Goal: Information Seeking & Learning: Learn about a topic

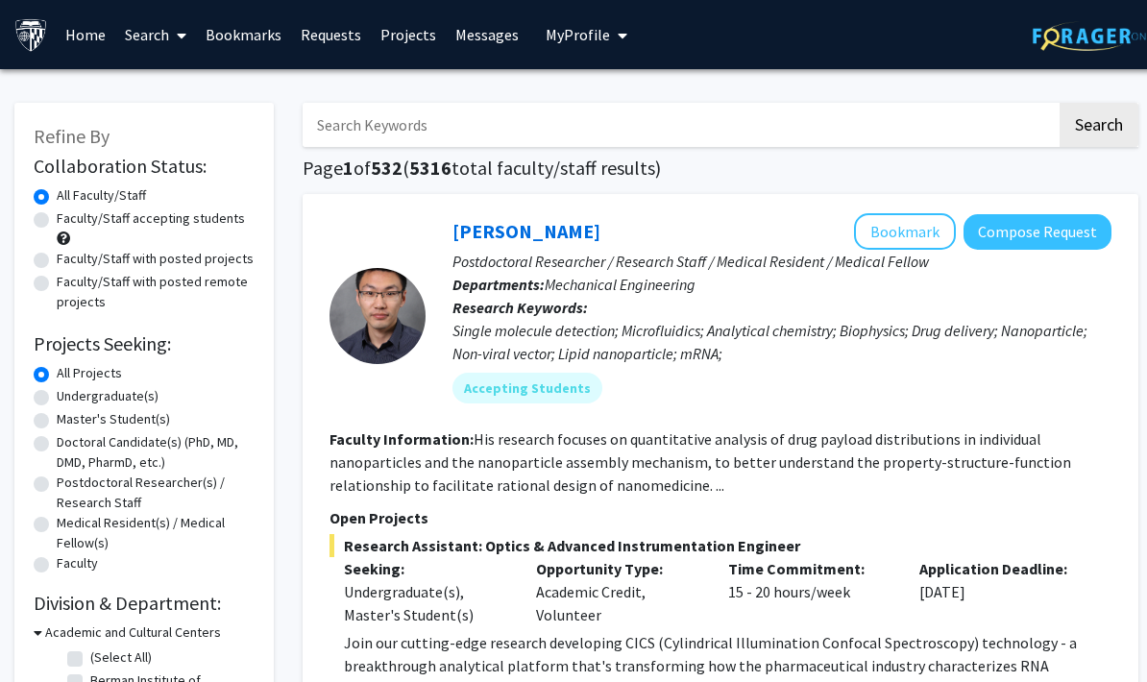
click at [165, 224] on label "Faculty/Staff accepting students" at bounding box center [151, 218] width 188 height 20
click at [69, 221] on input "Faculty/Staff accepting students" at bounding box center [63, 214] width 12 height 12
radio input "true"
click at [395, 130] on input "Search Keywords" at bounding box center [680, 125] width 754 height 44
type input "N"
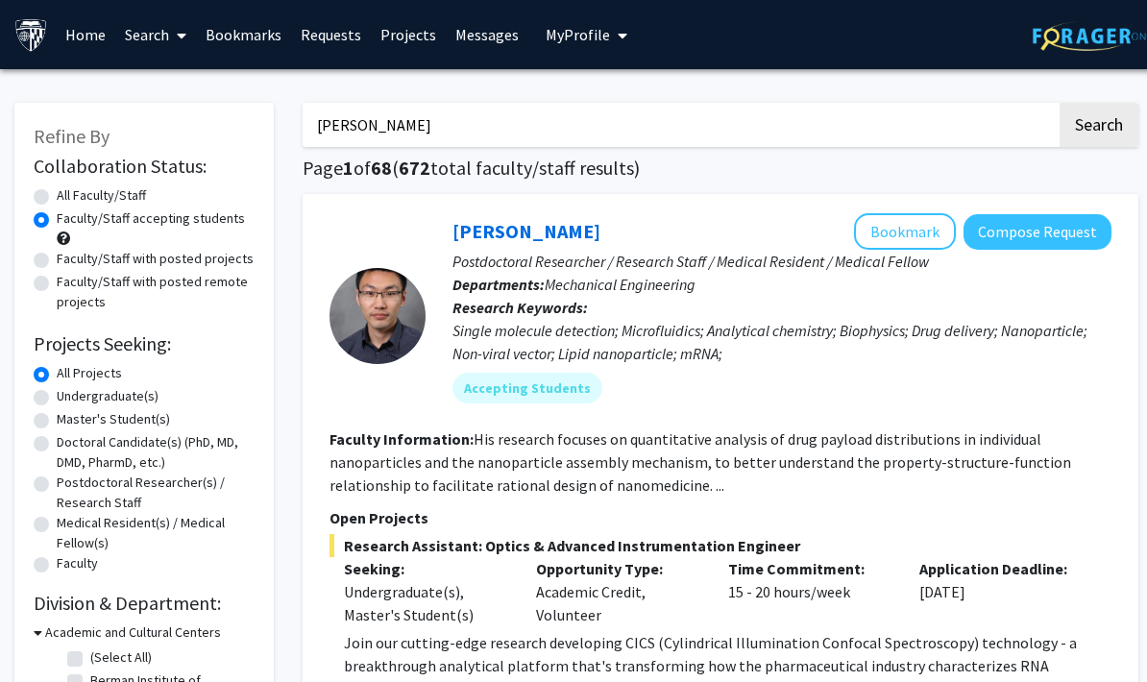
type input "[PERSON_NAME]"
click at [1098, 123] on button "Search" at bounding box center [1099, 125] width 79 height 44
radio input "true"
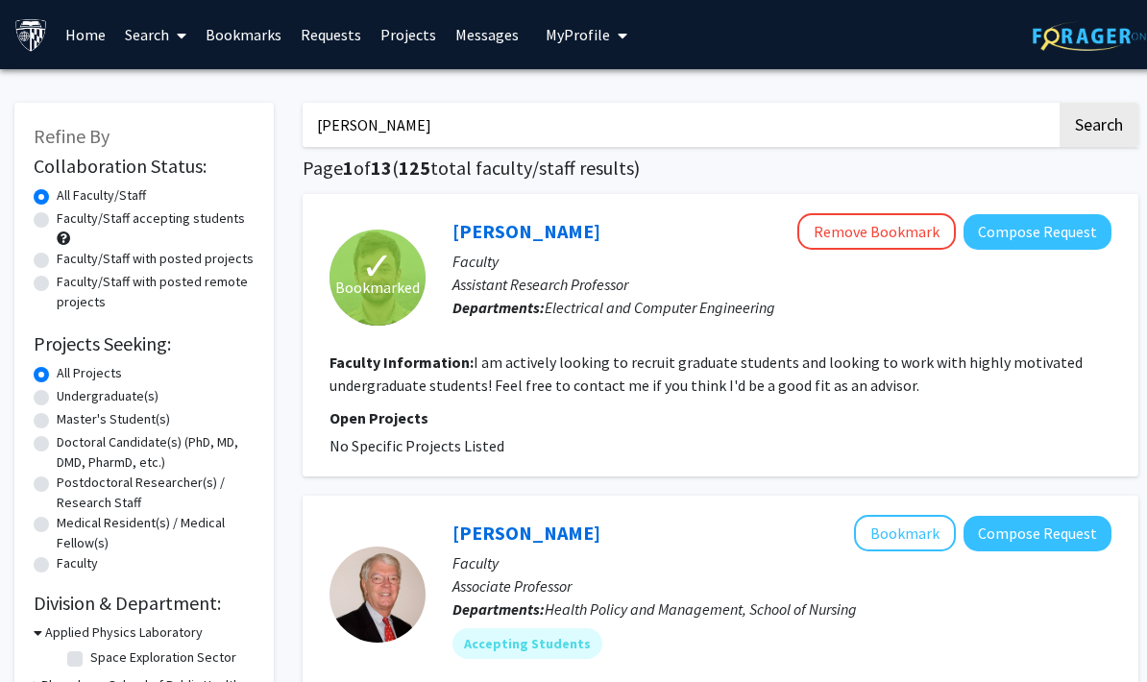
click at [1051, 373] on section "Faculty Information: I am actively looking to recruit graduate students and loo…" at bounding box center [721, 374] width 782 height 46
click at [530, 241] on link "[PERSON_NAME]" at bounding box center [527, 231] width 148 height 24
click at [551, 234] on link "[PERSON_NAME]" at bounding box center [527, 231] width 148 height 24
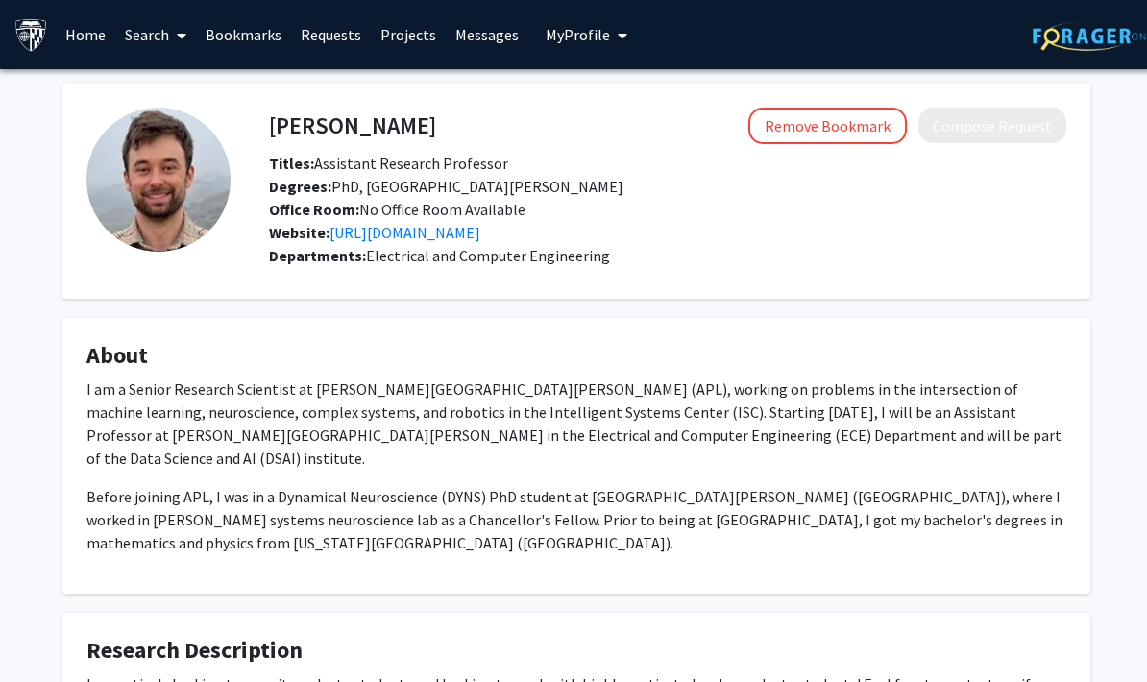
click at [480, 234] on link "[URL][DOMAIN_NAME]" at bounding box center [405, 232] width 151 height 19
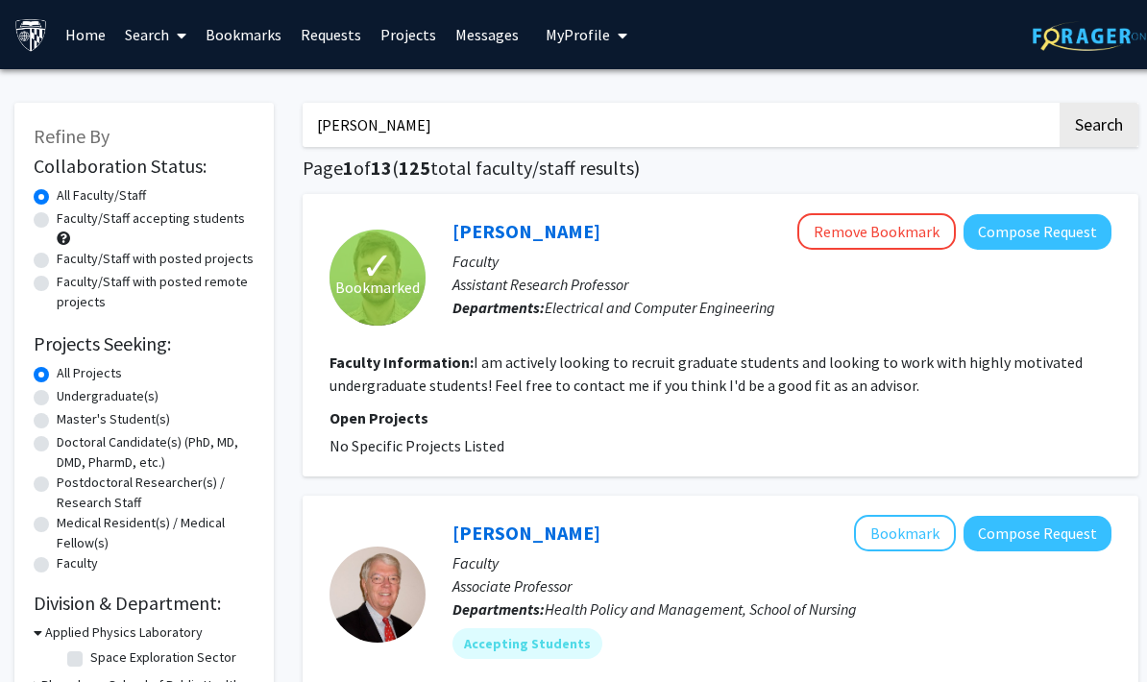
click at [191, 211] on label "Faculty/Staff accepting students" at bounding box center [151, 218] width 188 height 20
click at [69, 211] on input "Faculty/Staff accepting students" at bounding box center [63, 214] width 12 height 12
radio input "true"
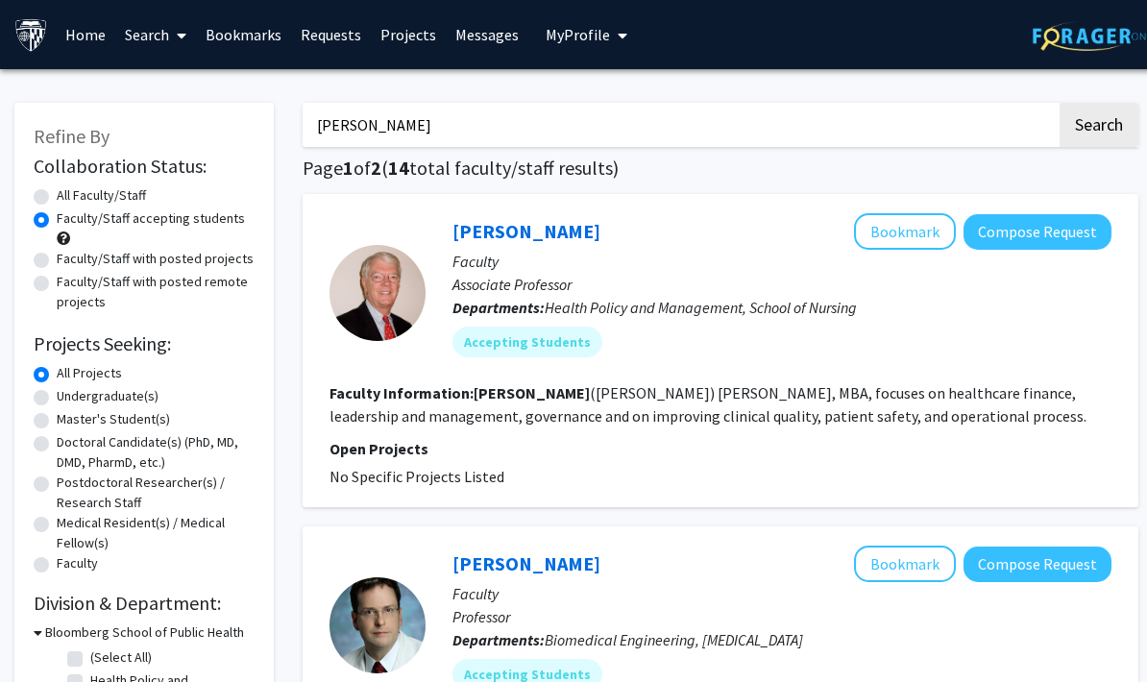
click at [840, 103] on input "[PERSON_NAME]" at bounding box center [680, 125] width 754 height 44
click at [488, 133] on input "[PERSON_NAME]" at bounding box center [680, 125] width 754 height 44
type input "N"
type input "Neuroscience"
click at [455, 128] on input "Neuroscience" at bounding box center [680, 125] width 754 height 44
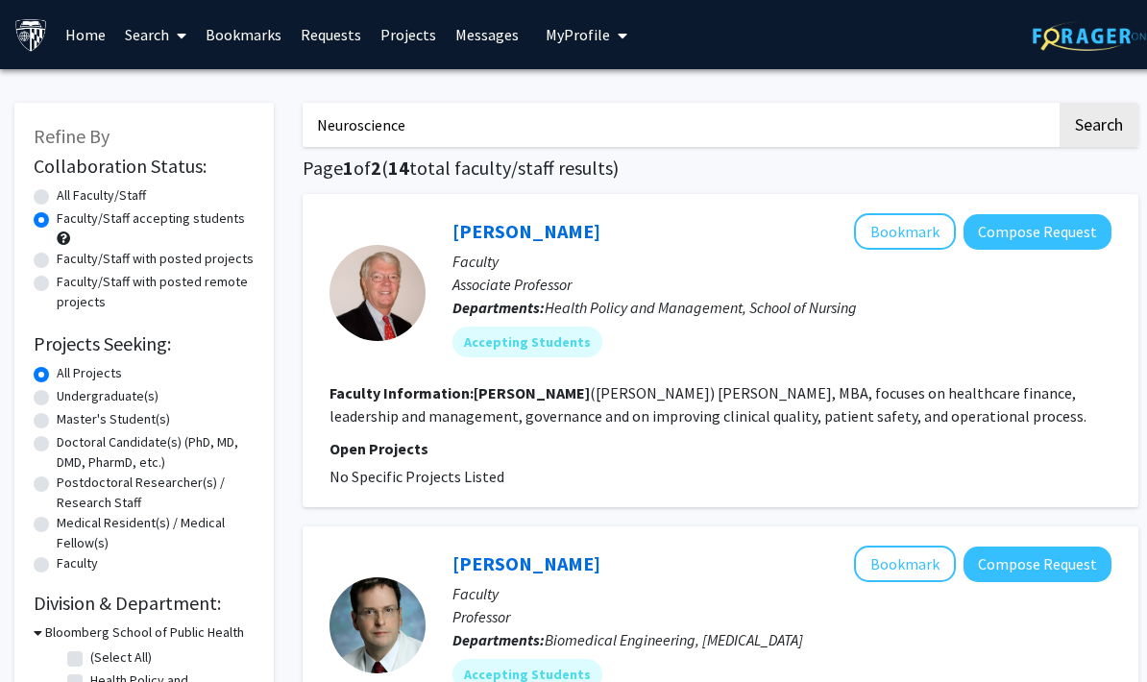
click at [878, 111] on input "Neuroscience" at bounding box center [680, 125] width 754 height 44
click at [1098, 123] on button "Search" at bounding box center [1099, 125] width 79 height 44
radio input "true"
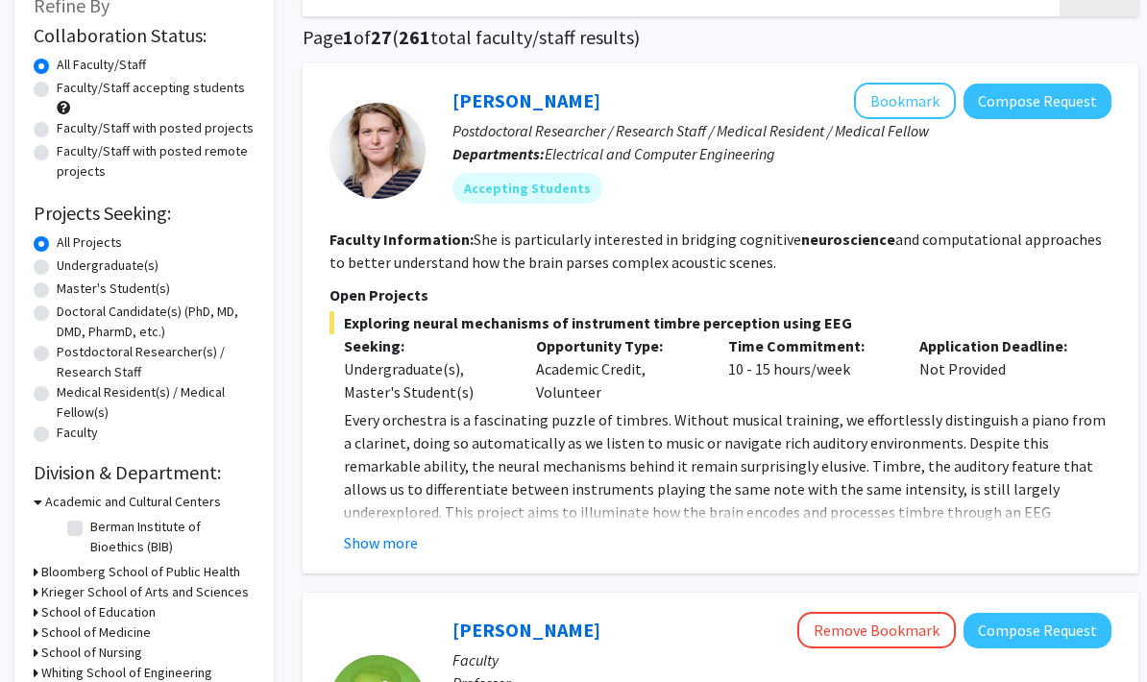
scroll to position [131, 0]
click at [404, 535] on button "Show more" at bounding box center [381, 542] width 74 height 23
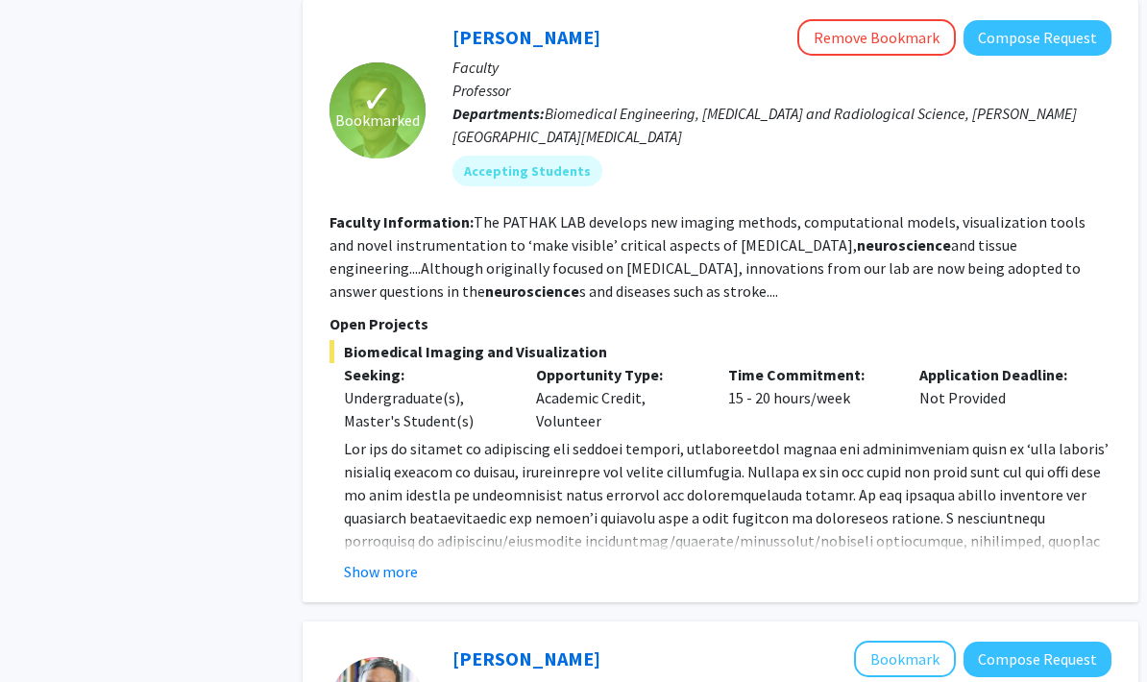
scroll to position [1323, 0]
click at [407, 560] on button "Show more" at bounding box center [381, 571] width 74 height 23
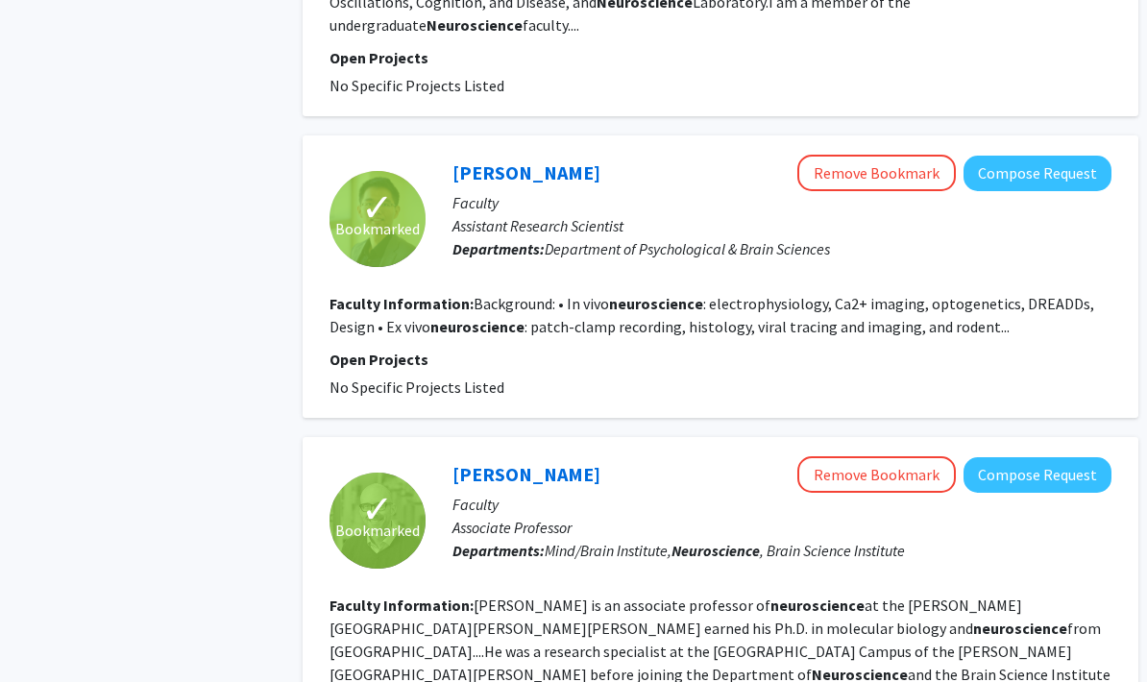
scroll to position [3087, 0]
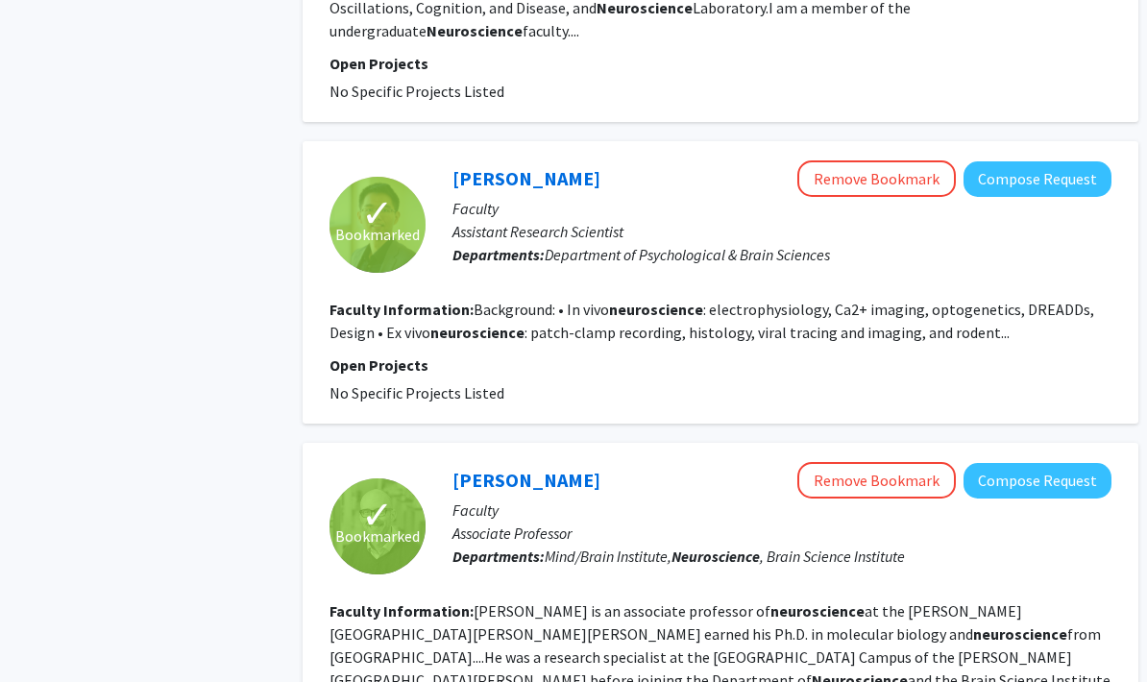
click at [532, 468] on link "[PERSON_NAME]" at bounding box center [527, 480] width 148 height 24
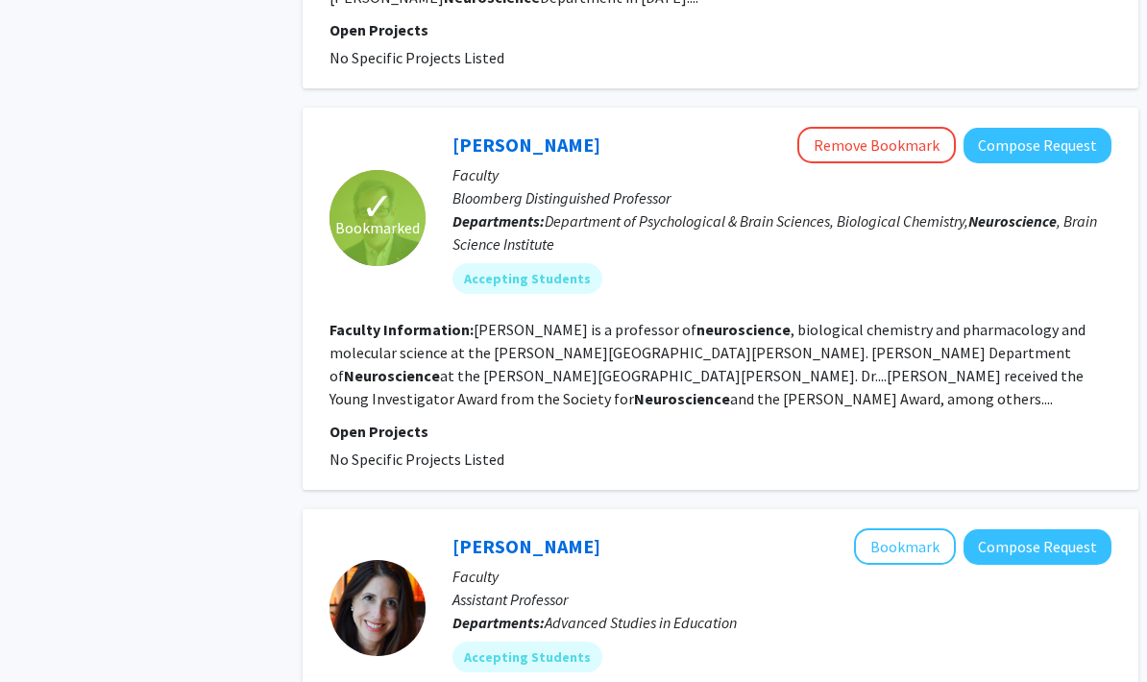
scroll to position [3484, 0]
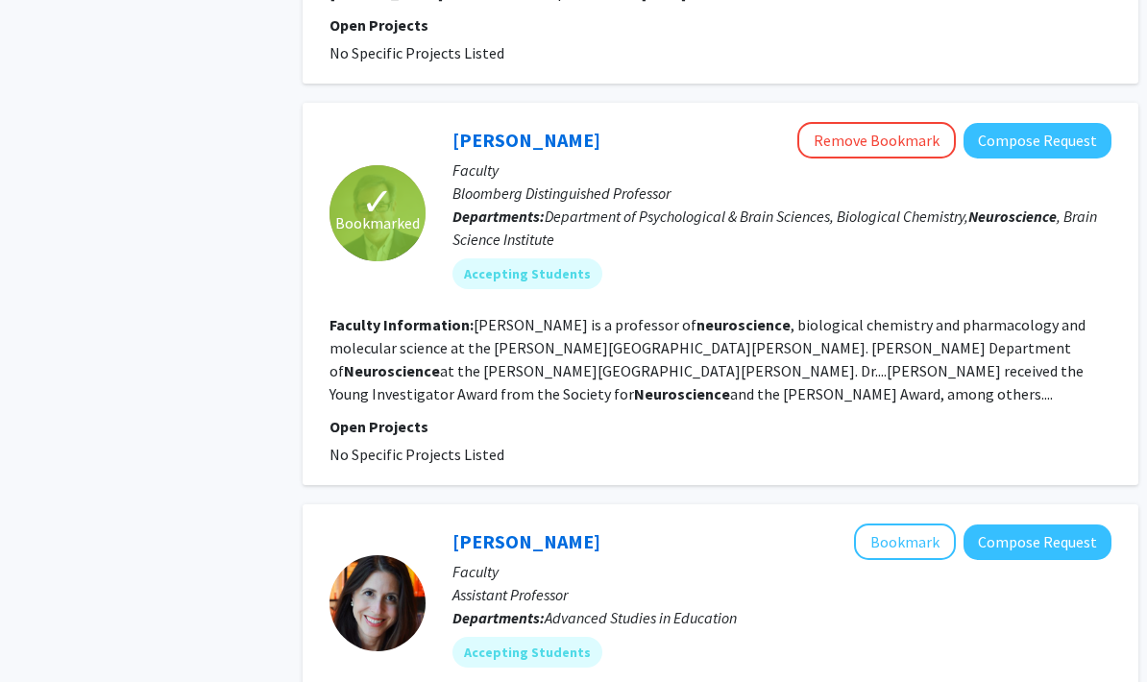
click at [523, 530] on link "[PERSON_NAME]" at bounding box center [527, 542] width 148 height 24
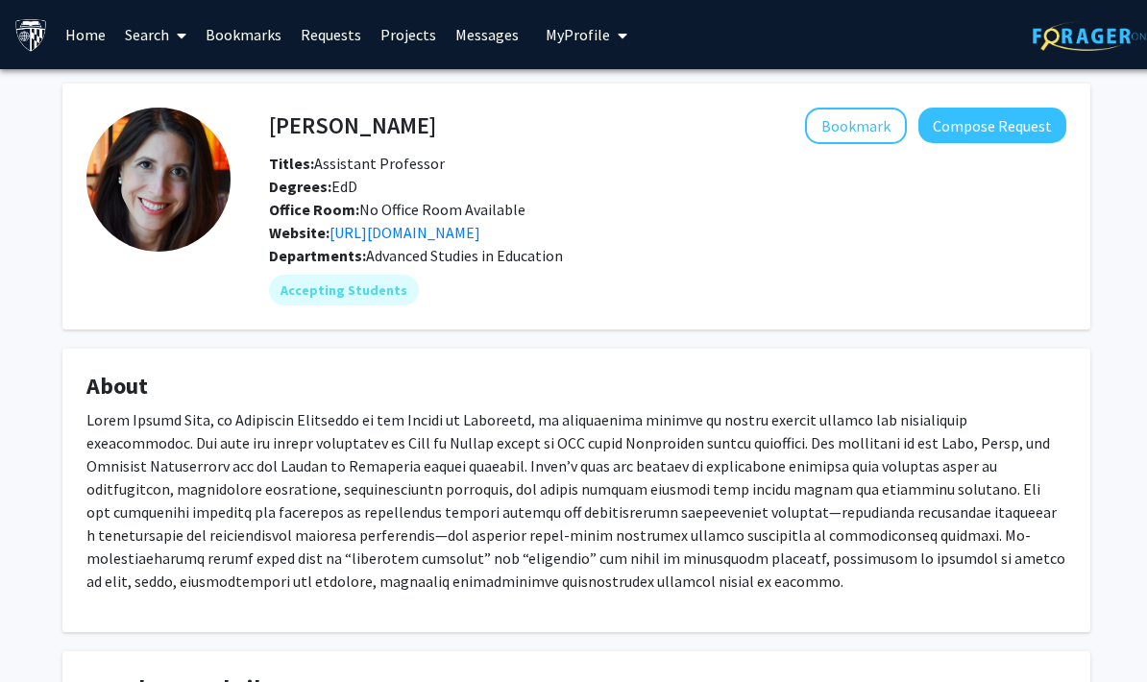
click at [474, 223] on link "[URL][DOMAIN_NAME]" at bounding box center [405, 232] width 151 height 19
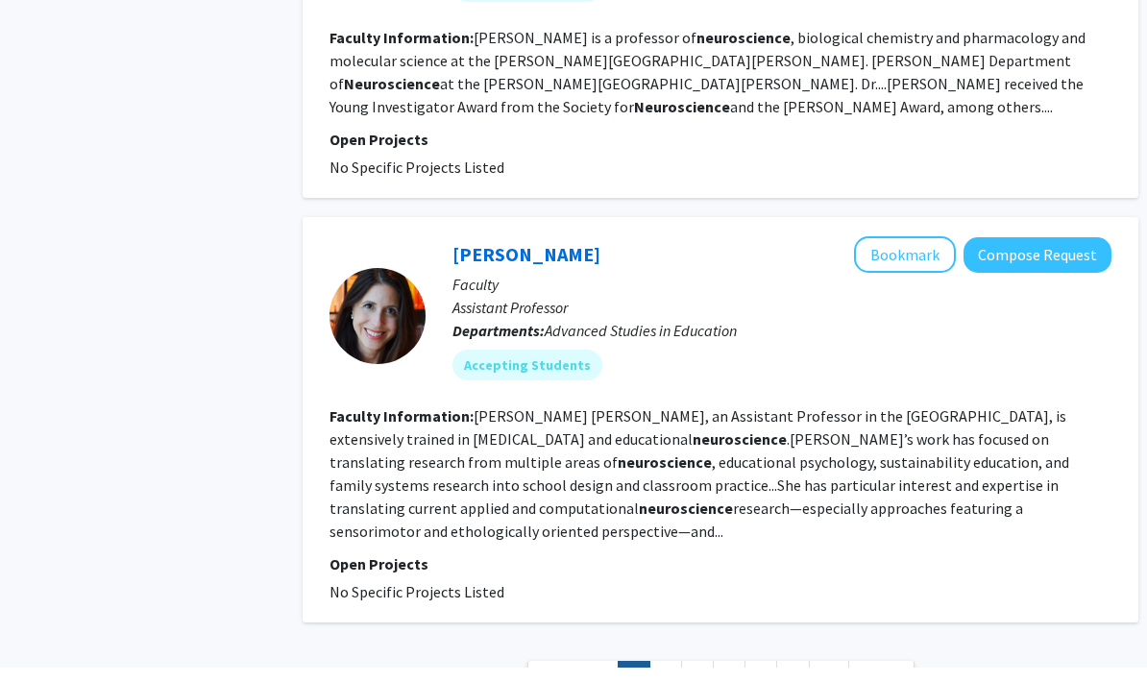
scroll to position [3830, 0]
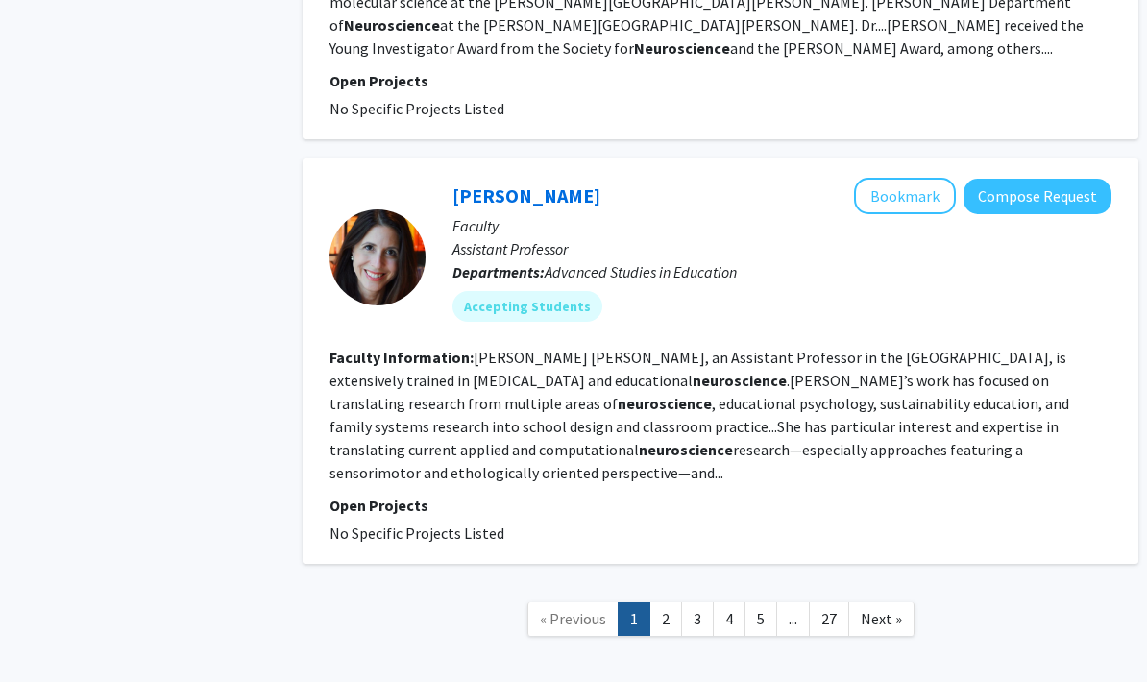
click at [669, 602] on link "2" at bounding box center [665, 619] width 33 height 34
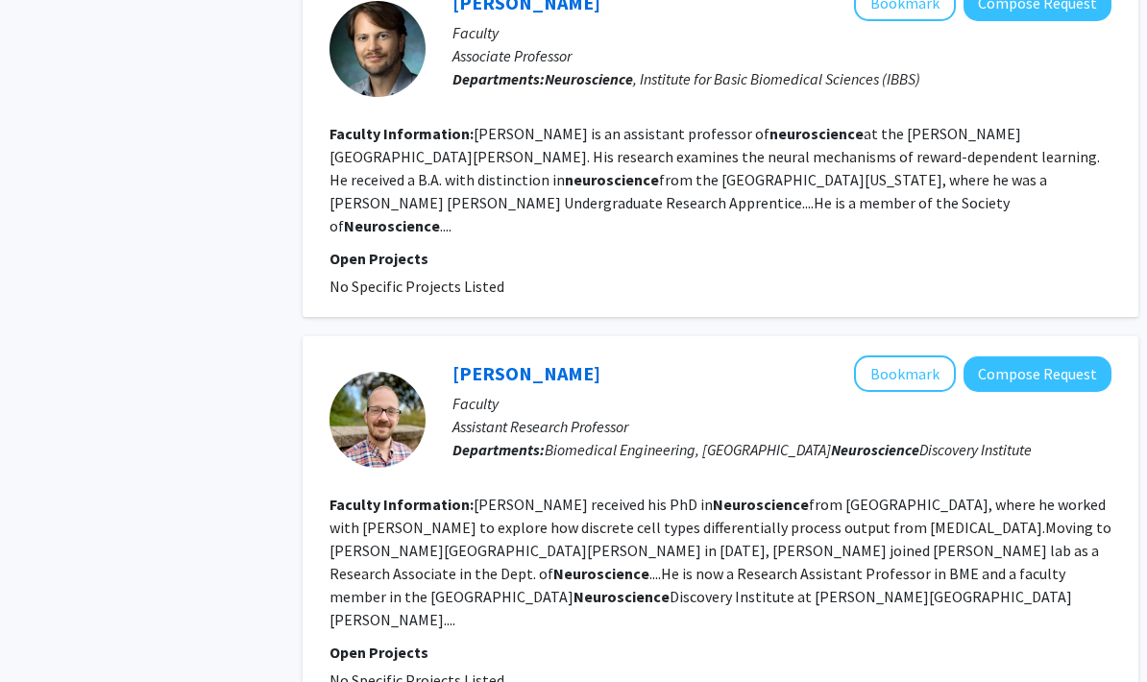
scroll to position [1574, 0]
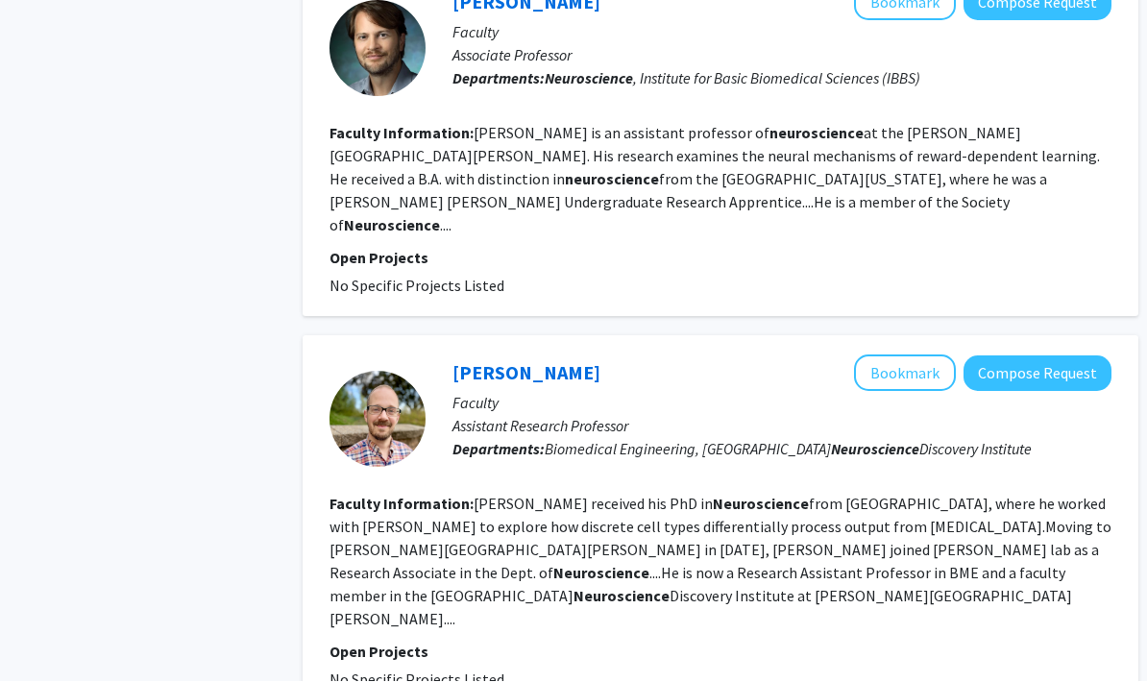
click at [522, 361] on link "[PERSON_NAME]" at bounding box center [527, 373] width 148 height 24
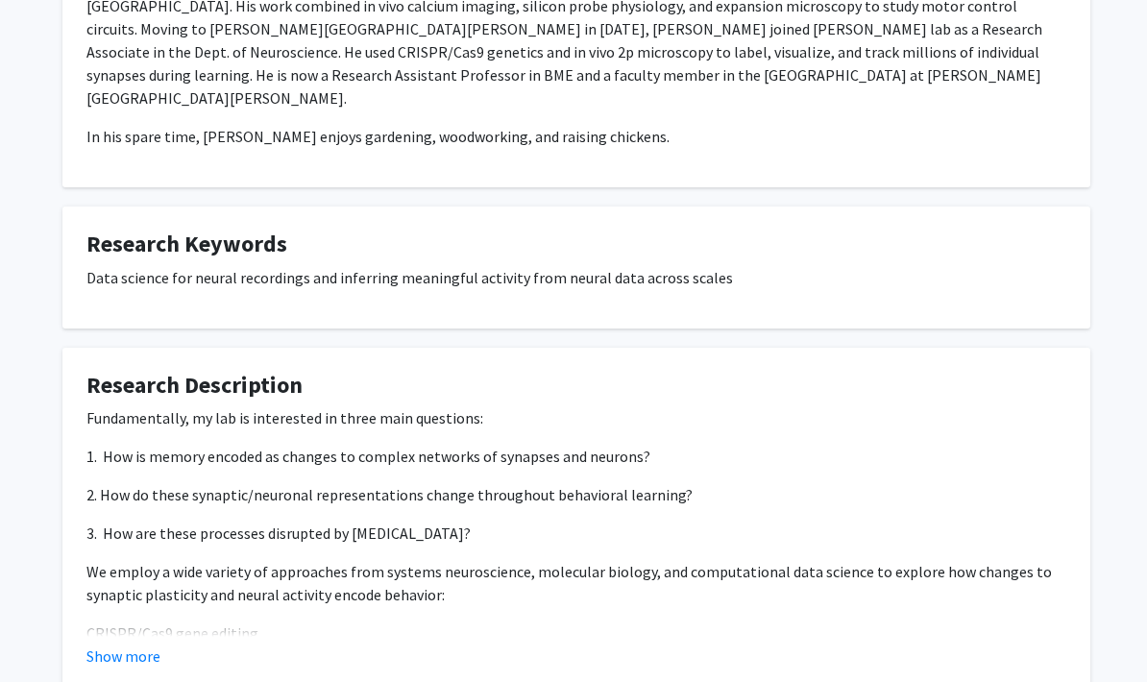
scroll to position [429, 0]
click at [141, 645] on button "Show more" at bounding box center [123, 656] width 74 height 23
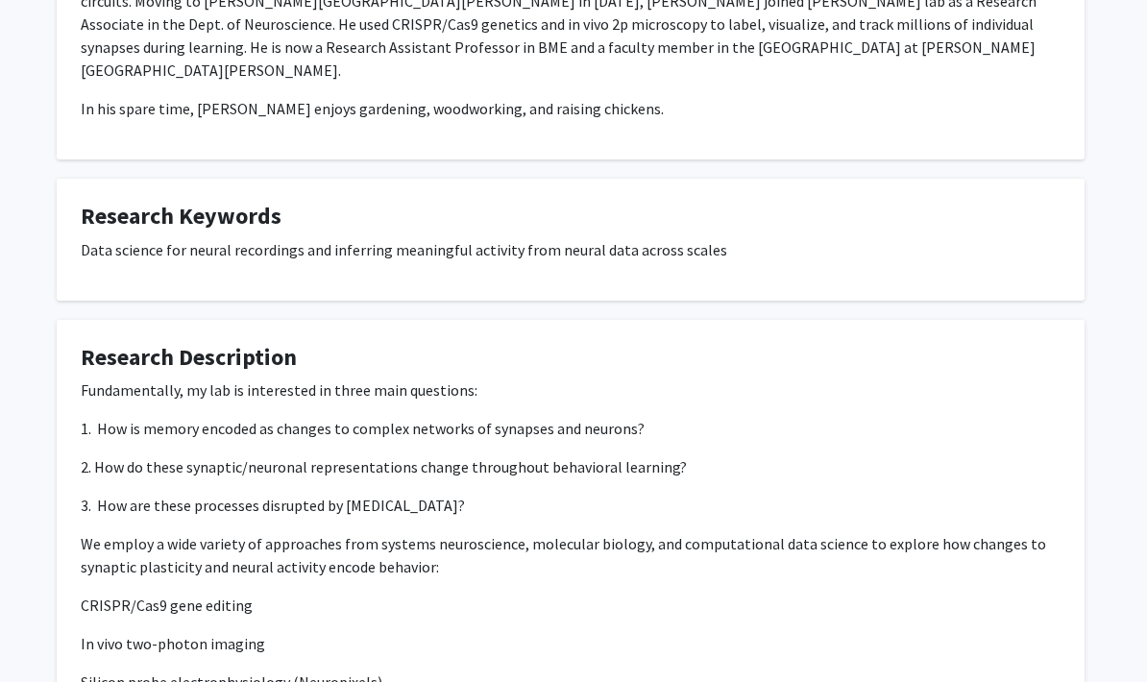
scroll to position [456, 6]
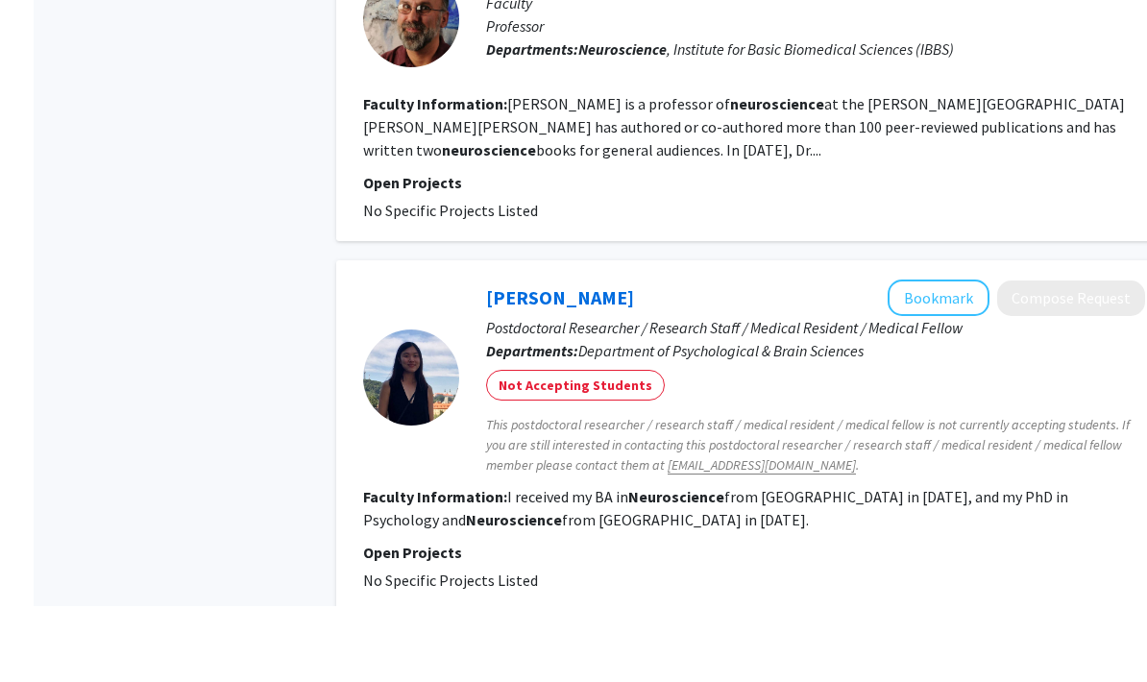
scroll to position [3543, 0]
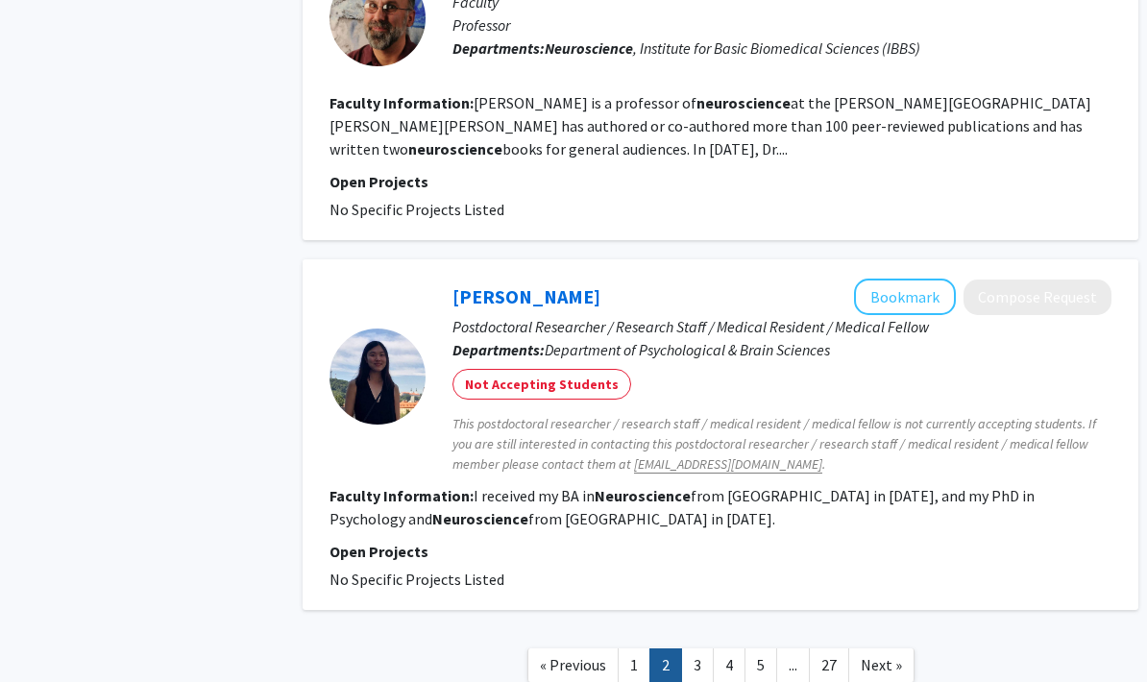
click at [710, 648] on link "3" at bounding box center [697, 665] width 33 height 34
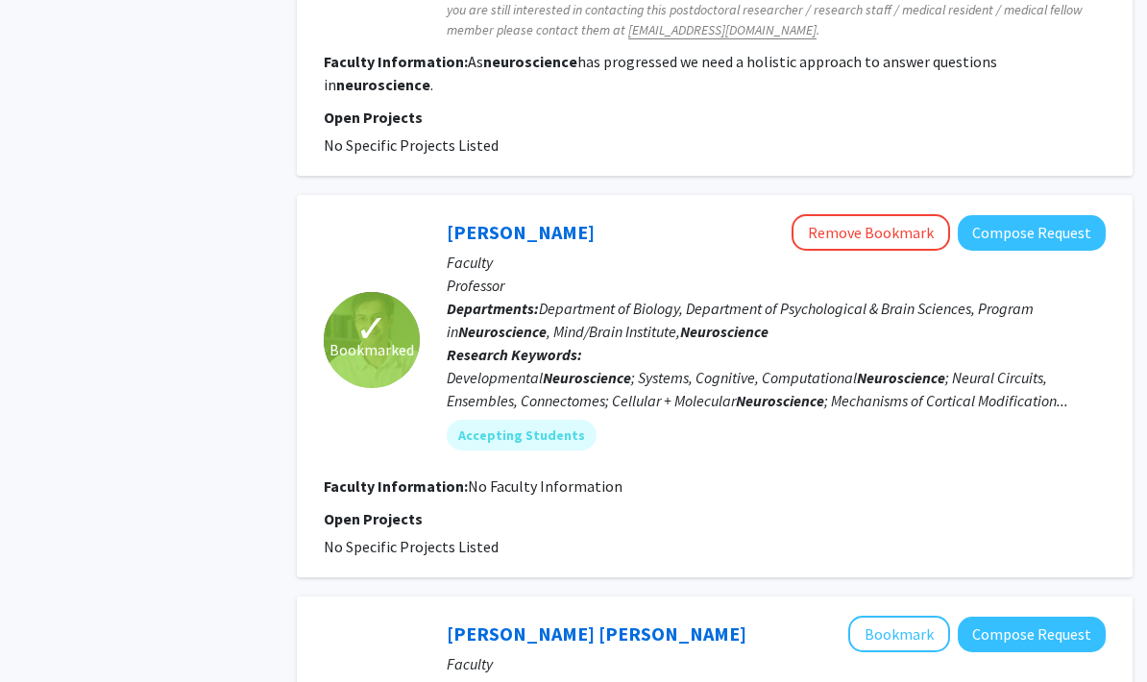
scroll to position [2648, 6]
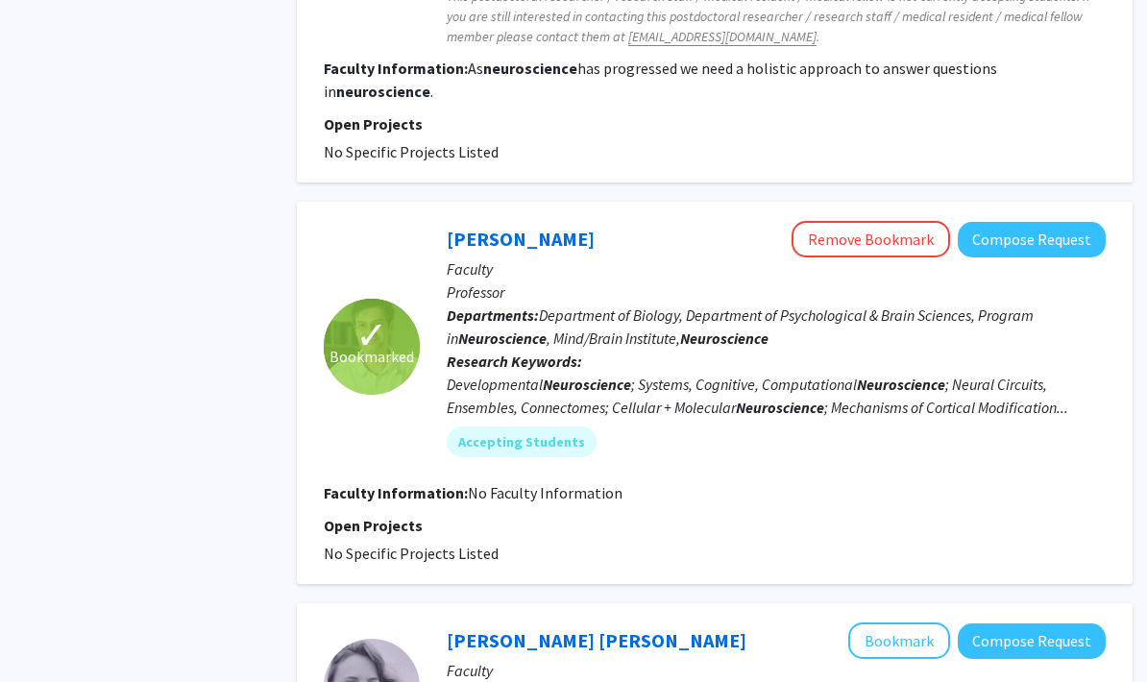
click at [544, 228] on link "[PERSON_NAME]" at bounding box center [521, 240] width 148 height 24
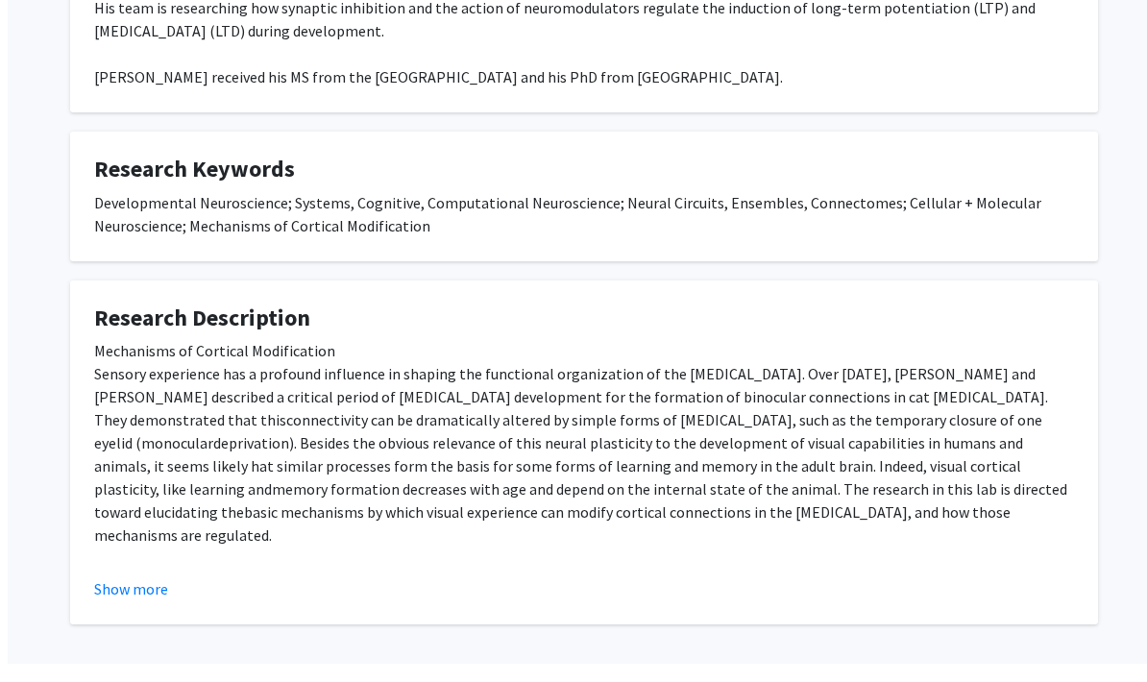
scroll to position [563, 0]
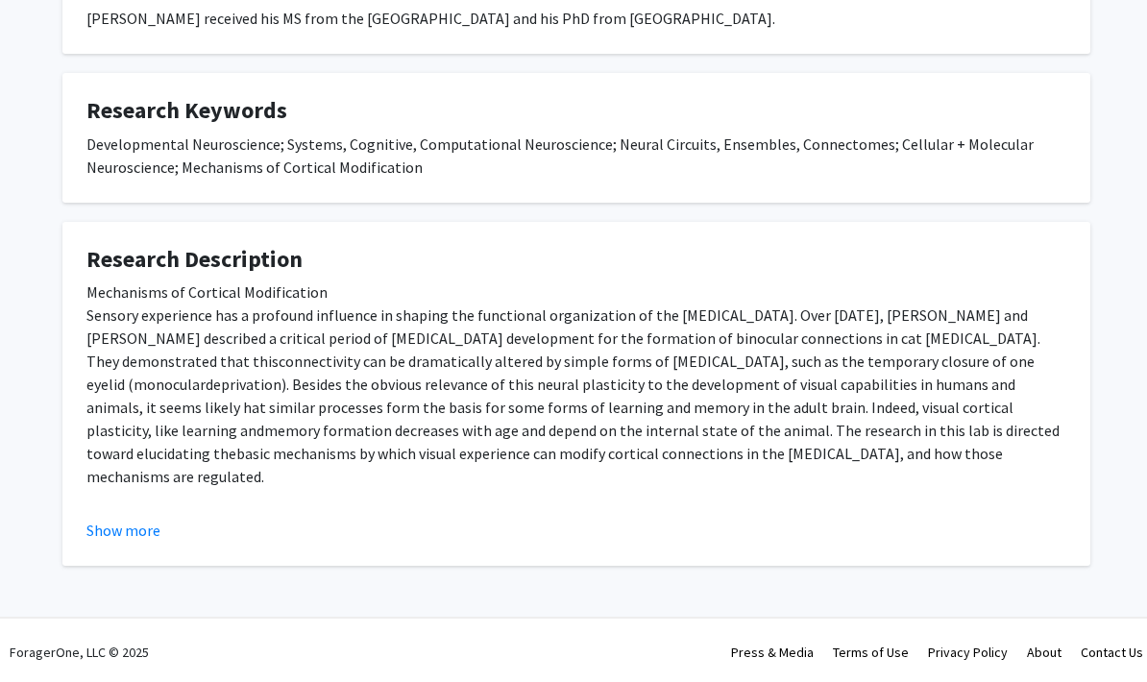
scroll to position [59, 6]
